Goal: Entertainment & Leisure: Consume media (video, audio)

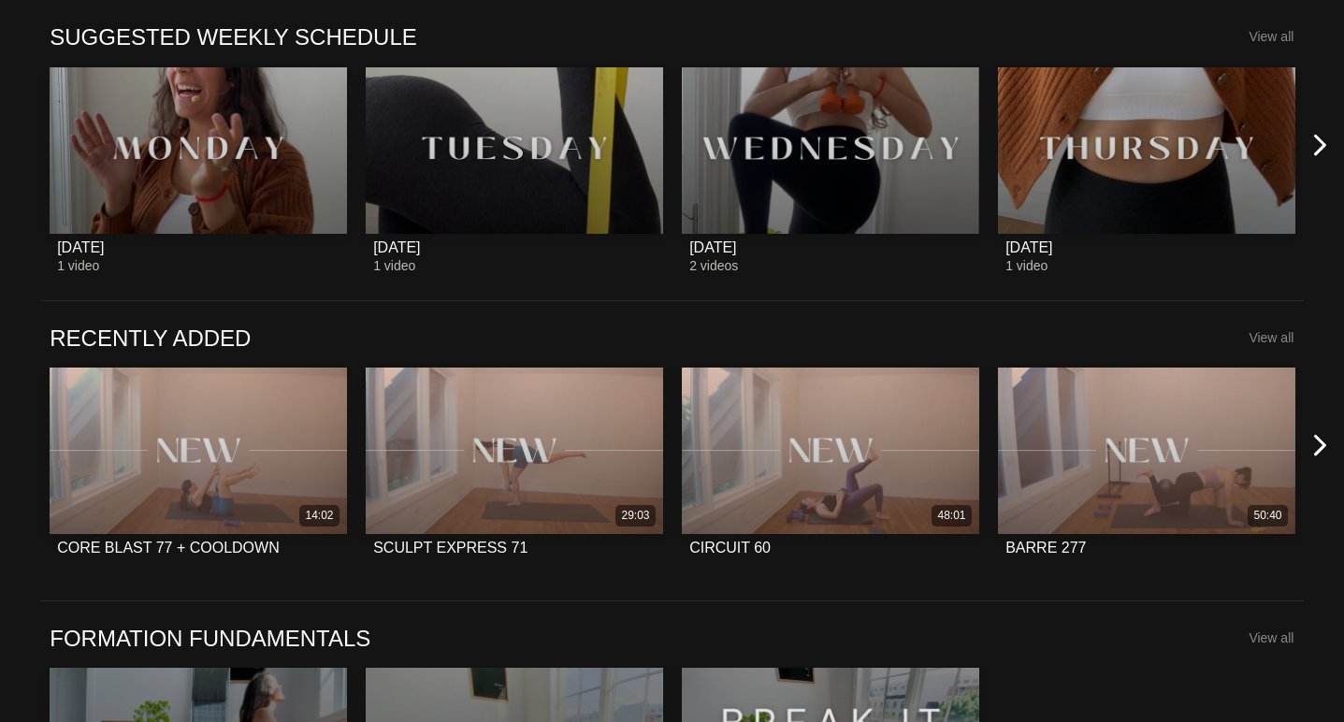
scroll to position [1171, 0]
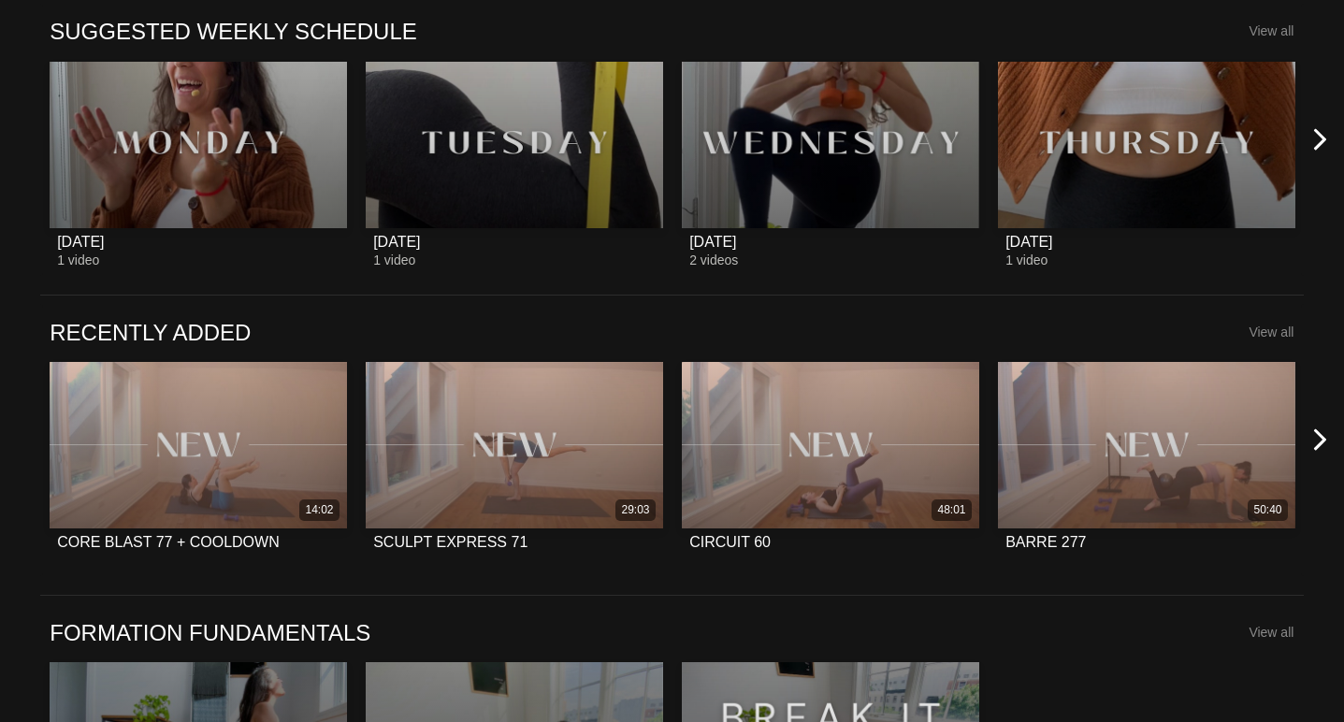
click at [1276, 340] on h1 "View all" at bounding box center [1179, 332] width 235 height 28
click at [1274, 337] on span "View all" at bounding box center [1271, 332] width 45 height 15
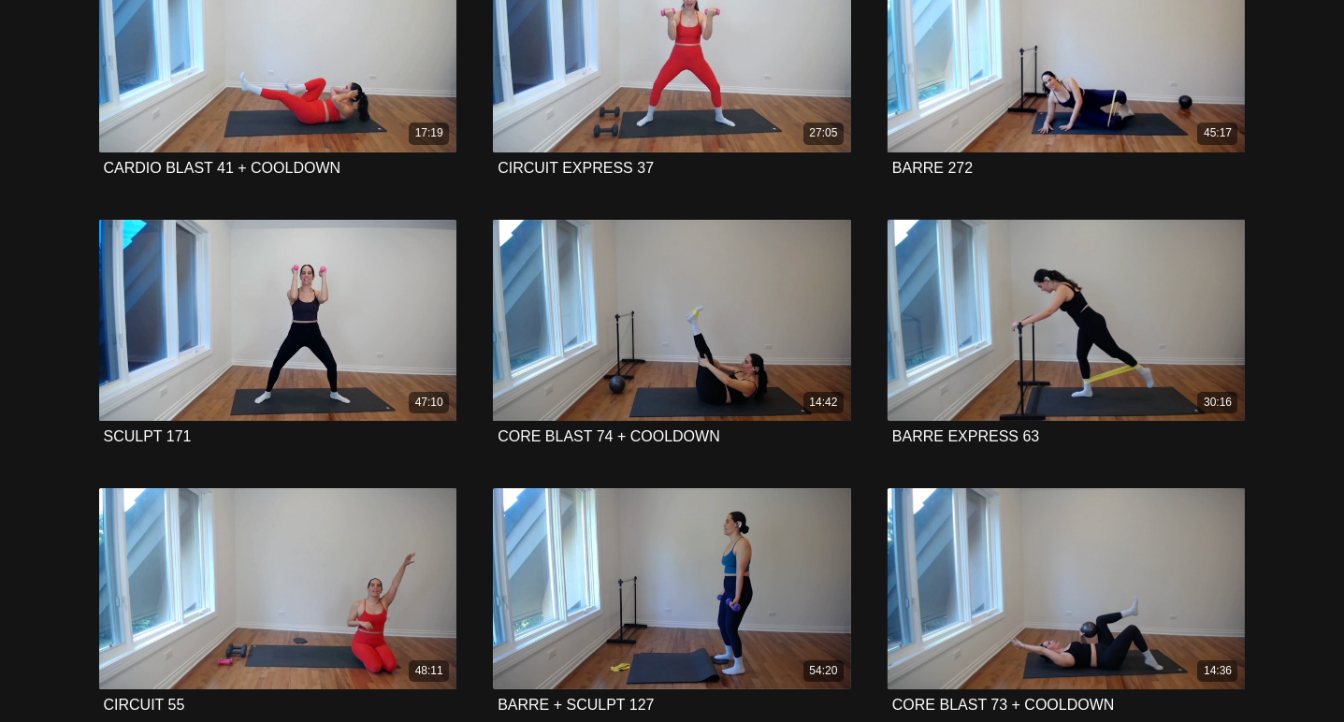
scroll to position [2907, 0]
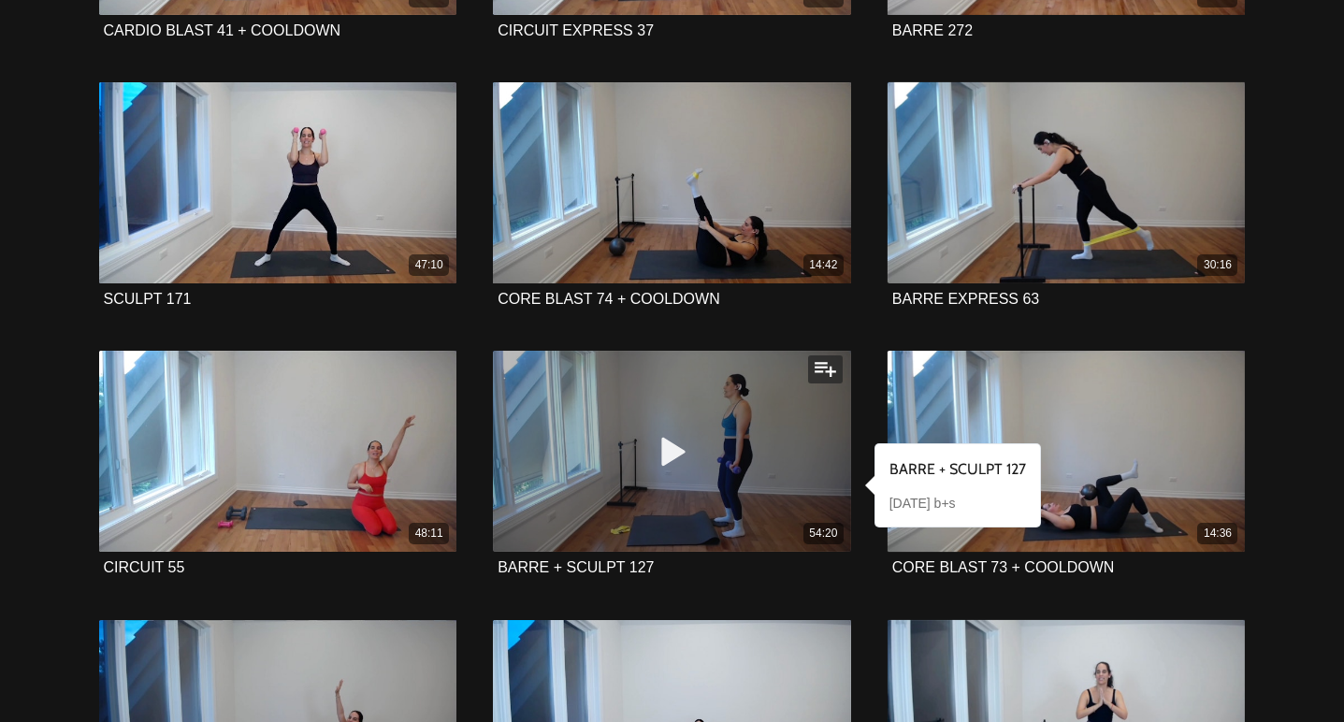
click at [698, 431] on span at bounding box center [672, 452] width 56 height 56
